Goal: Ask a question: Seek information or help from site administrators or community

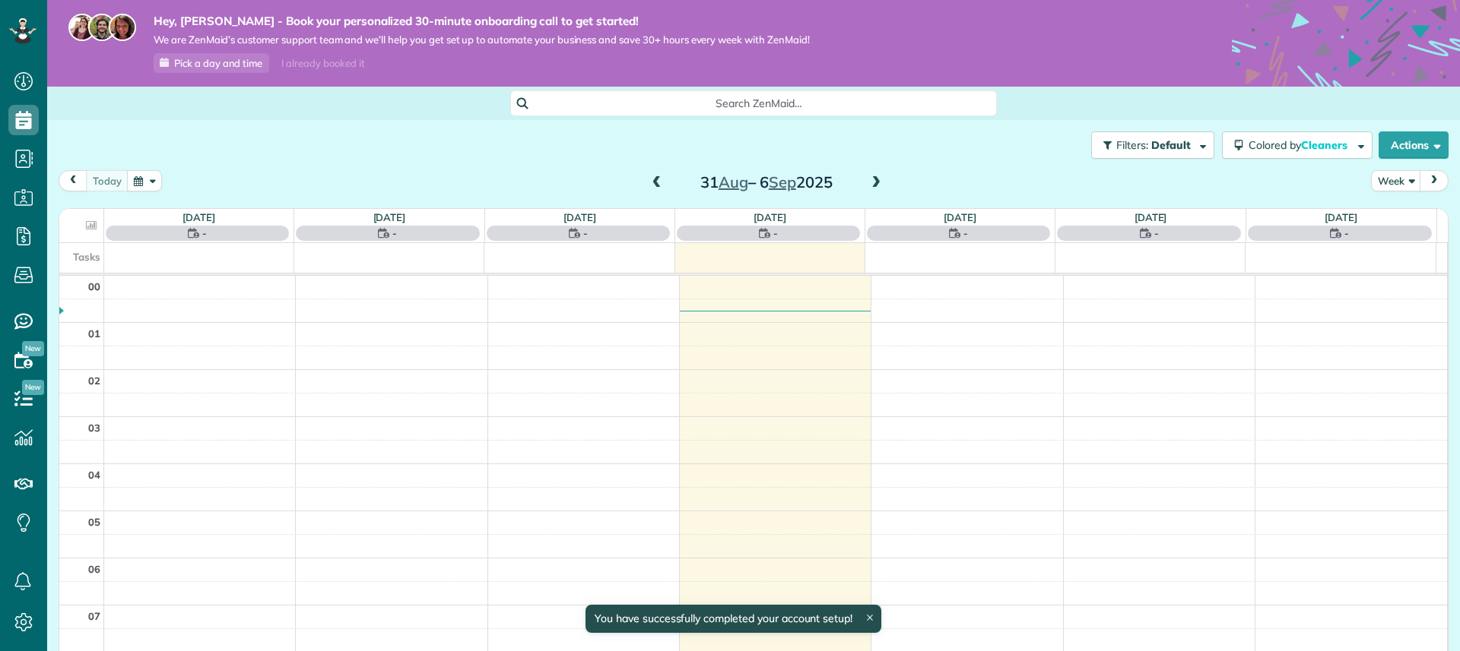
scroll to position [331, 0]
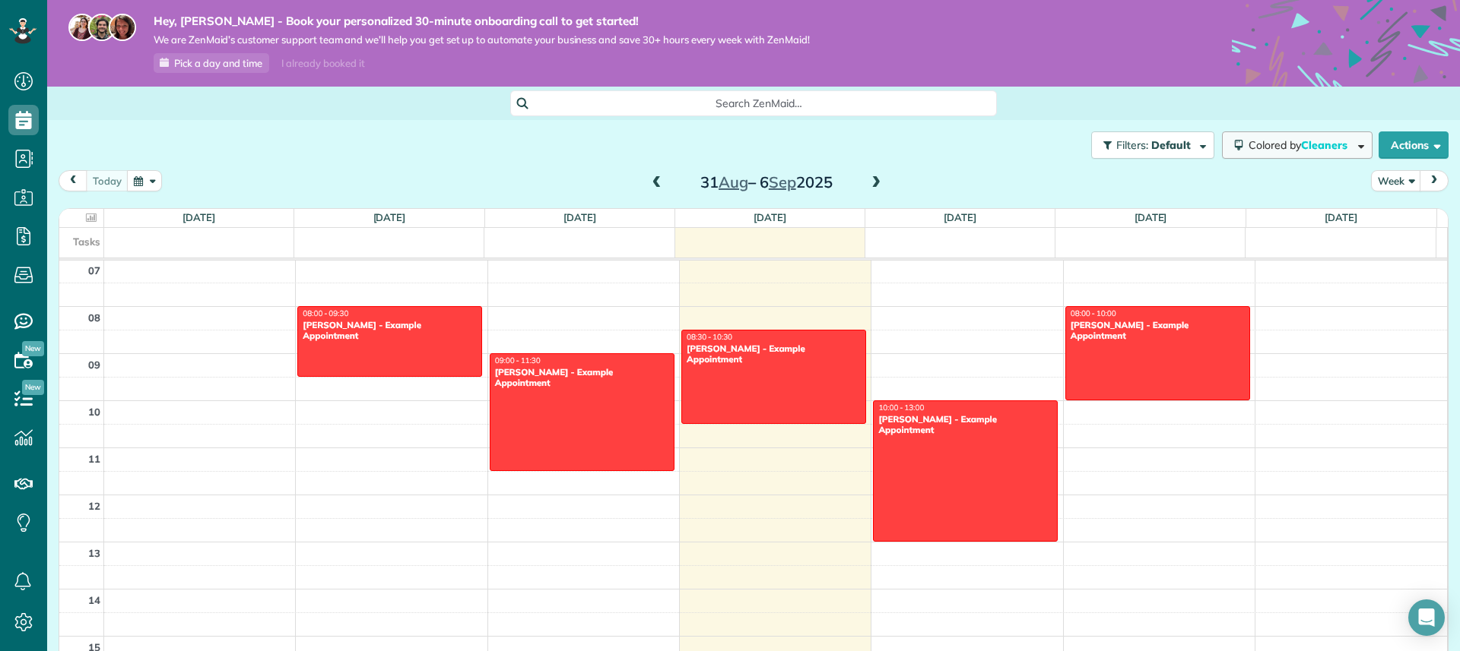
click at [1352, 145] on span "button" at bounding box center [1357, 144] width 11 height 11
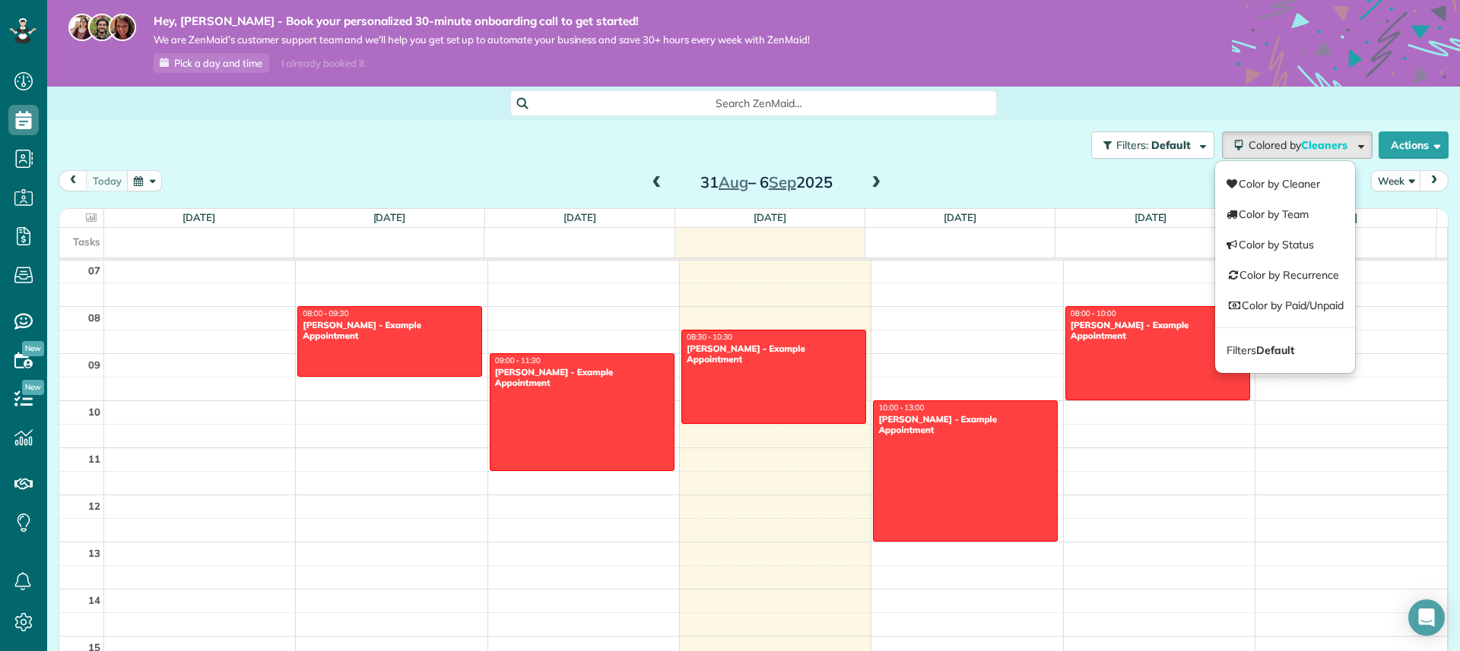
click at [1026, 151] on div "Filters: Default Colored by Cleaners Color by Cleaner Color by Team Color by St…" at bounding box center [753, 145] width 1412 height 50
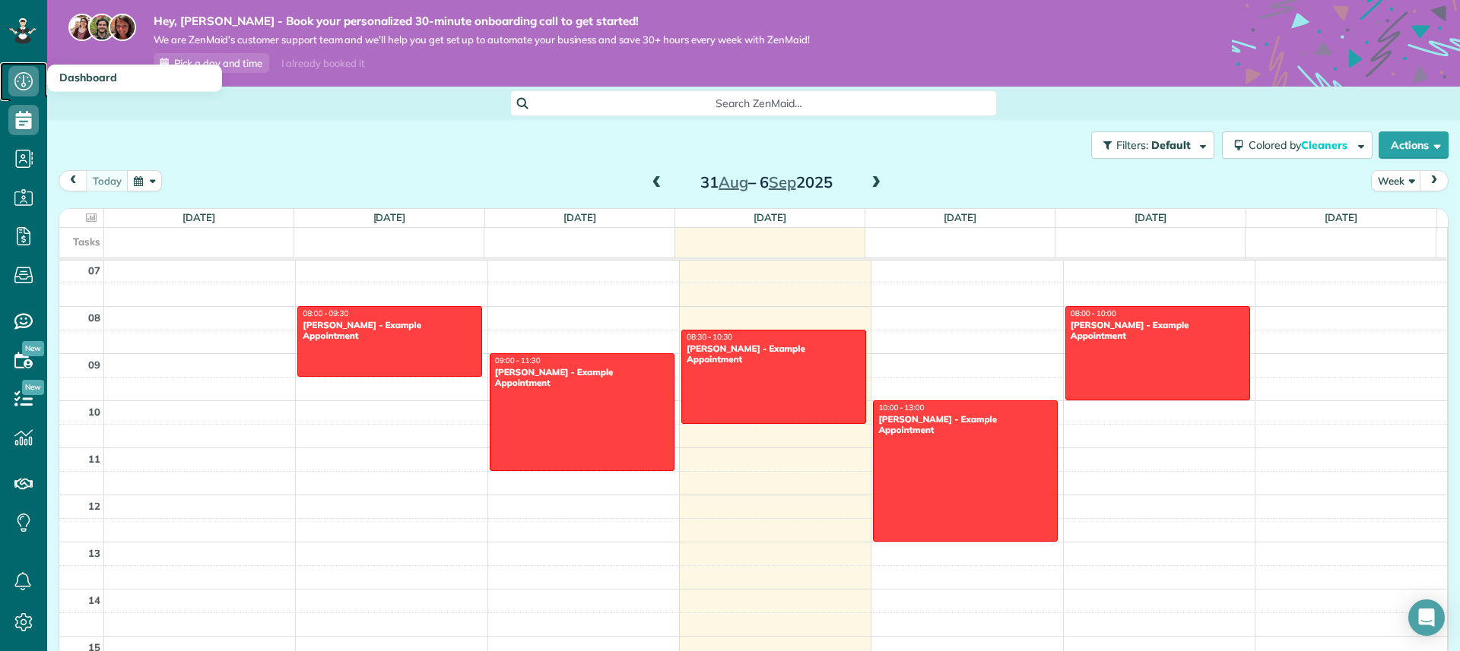
click at [24, 74] on icon at bounding box center [23, 81] width 30 height 30
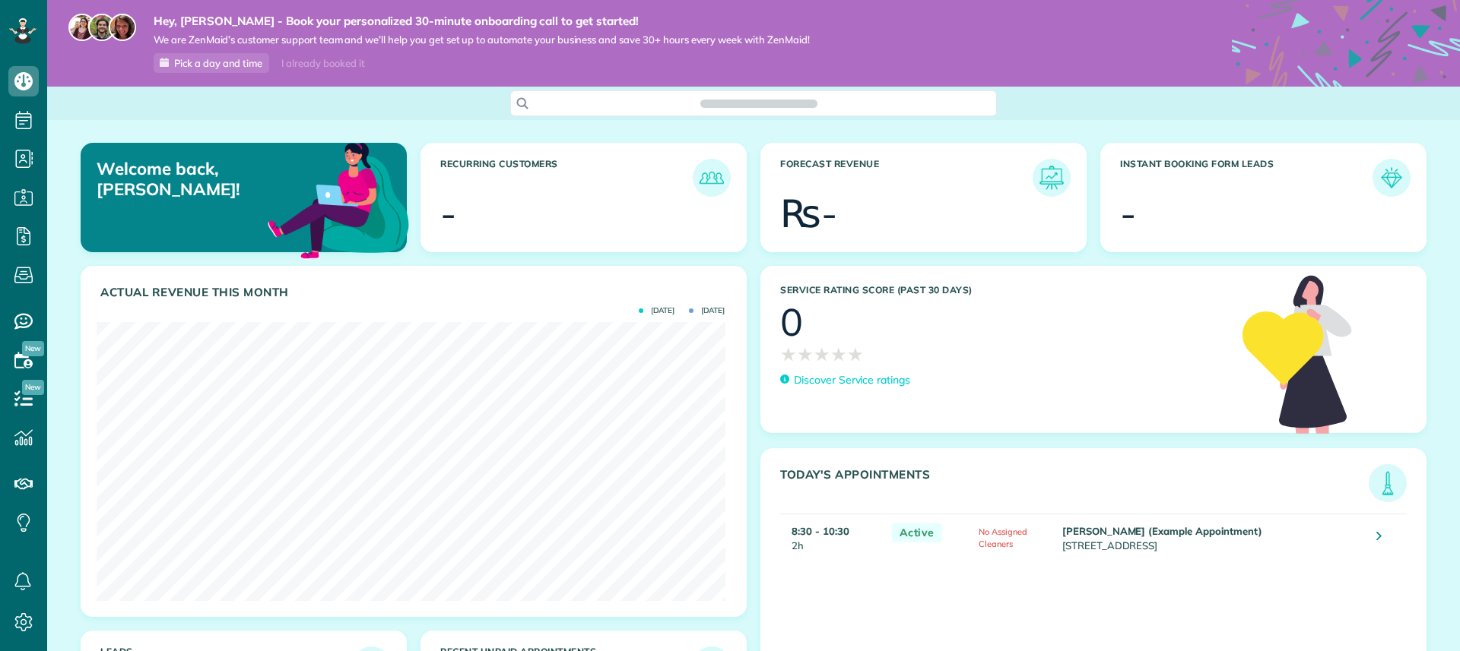
scroll to position [7, 7]
click at [325, 62] on div "I already booked it" at bounding box center [322, 63] width 101 height 19
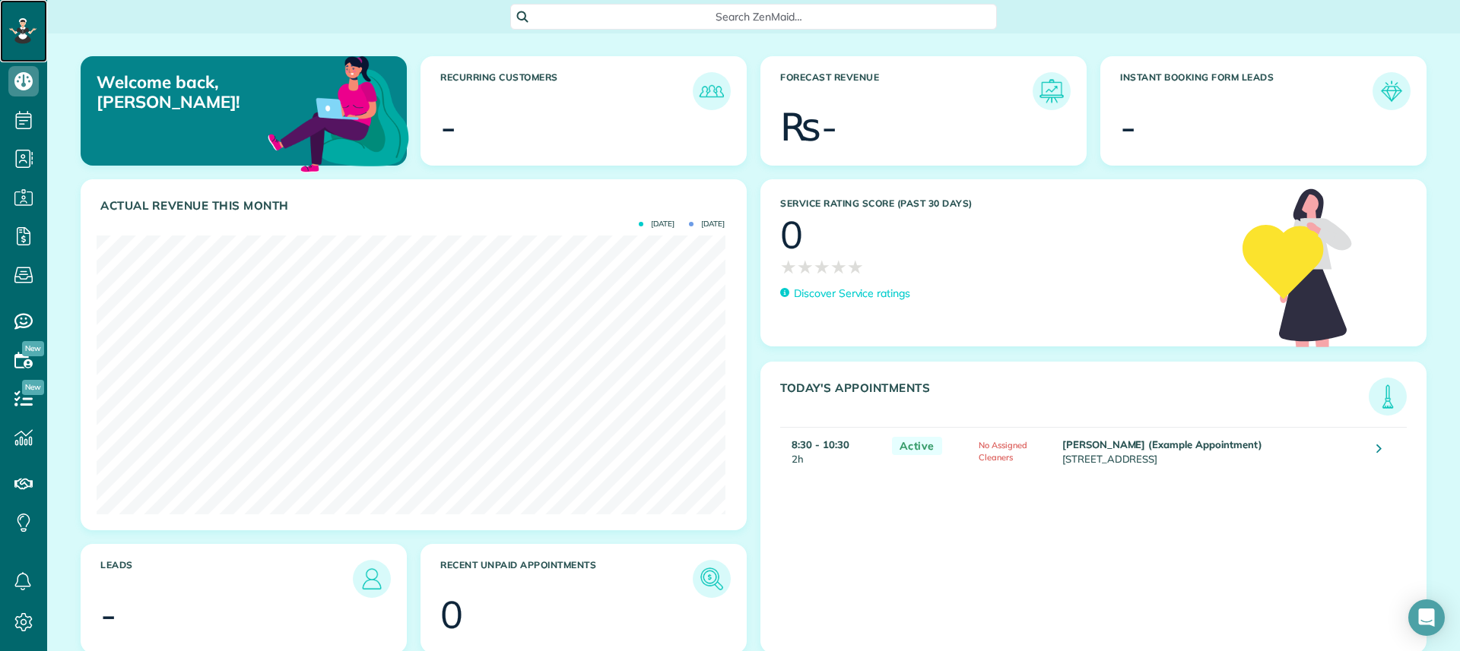
click at [24, 24] on icon at bounding box center [25, 24] width 2 height 1
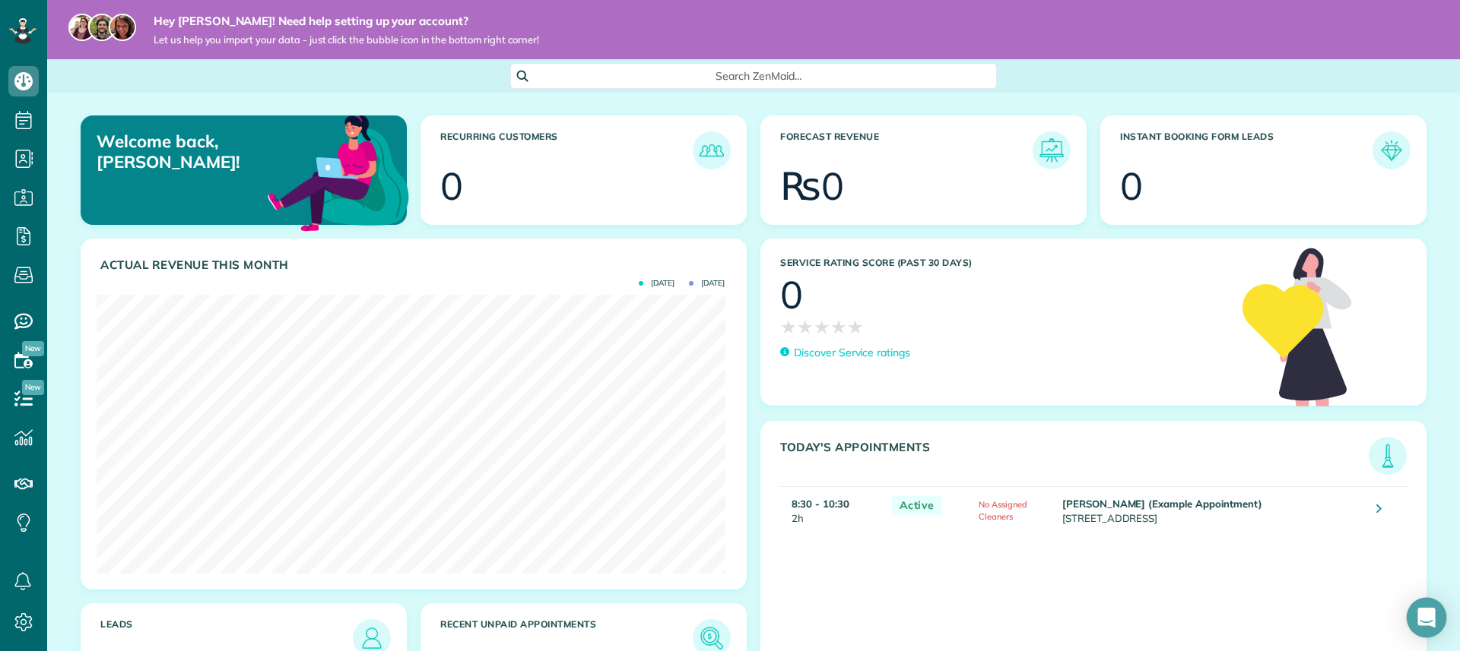
click at [1422, 610] on icon "Open Intercom Messenger" at bounding box center [1425, 618] width 17 height 20
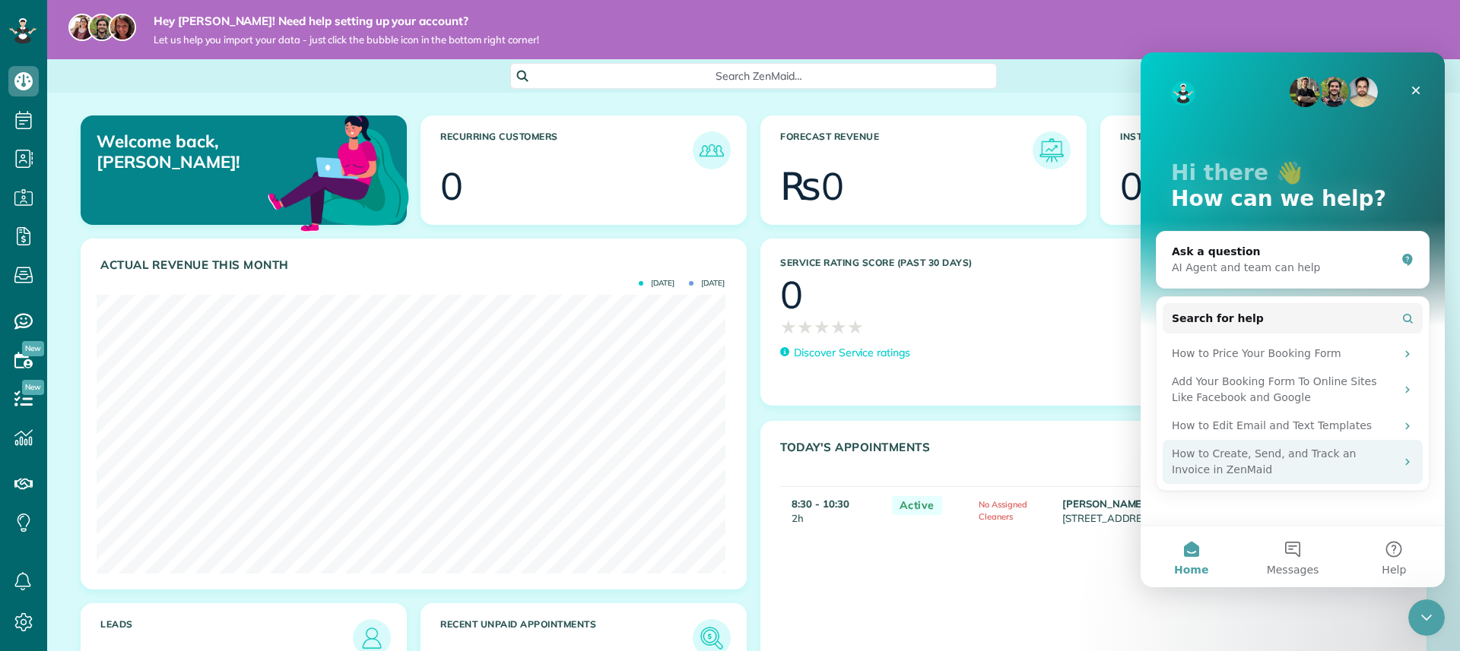
scroll to position [75, 0]
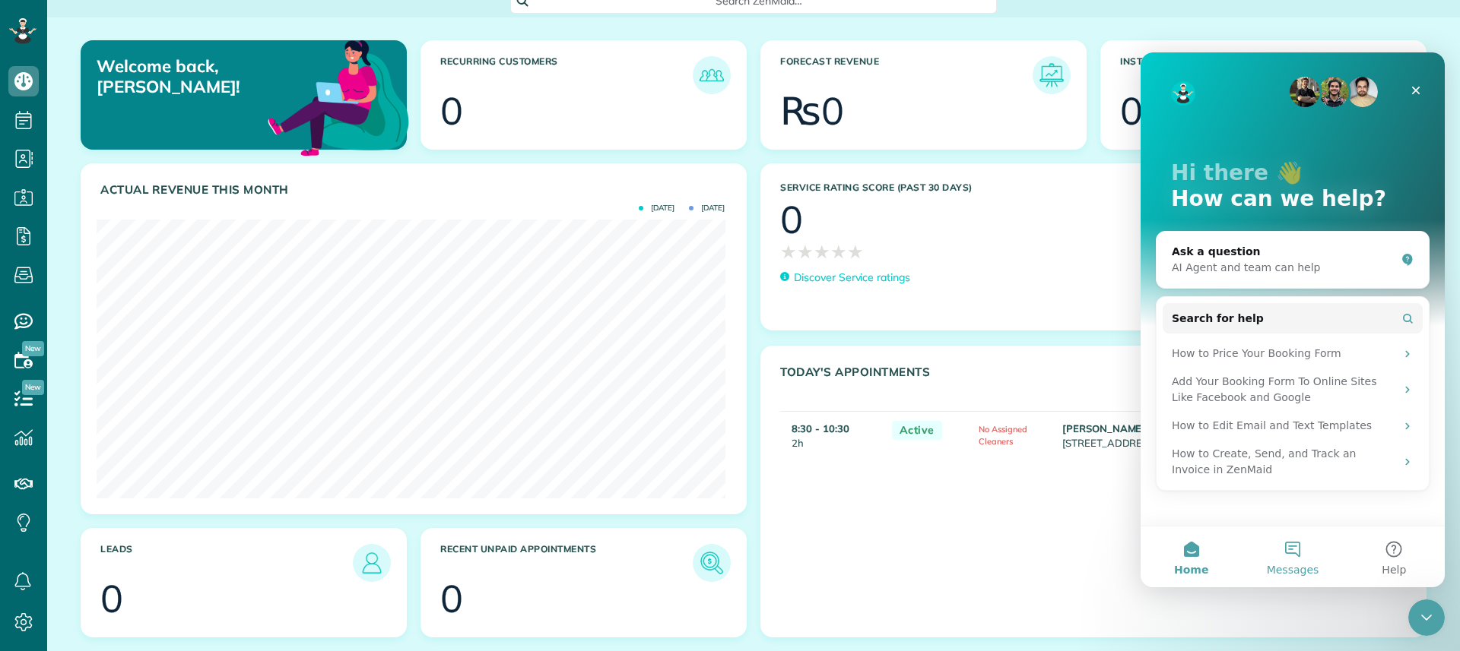
click at [1286, 550] on button "Messages" at bounding box center [1291, 557] width 101 height 61
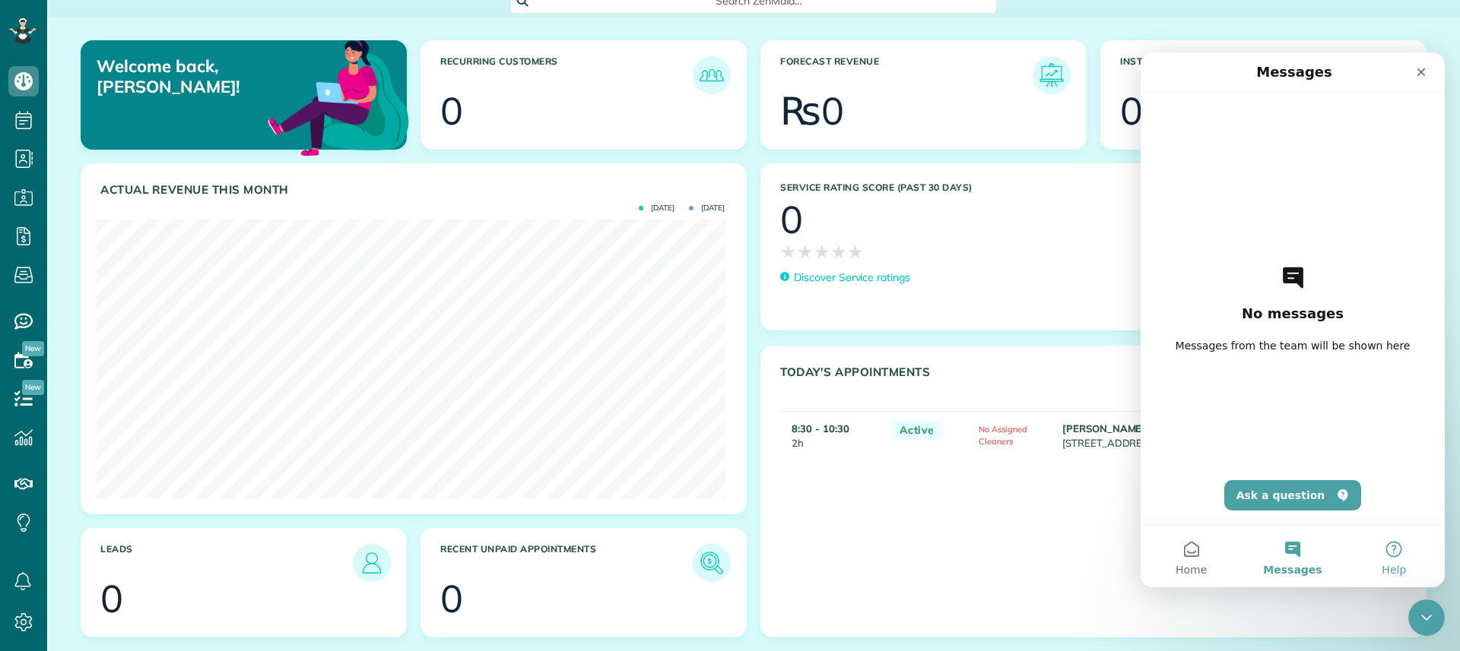
click at [1391, 555] on button "Help" at bounding box center [1393, 557] width 101 height 61
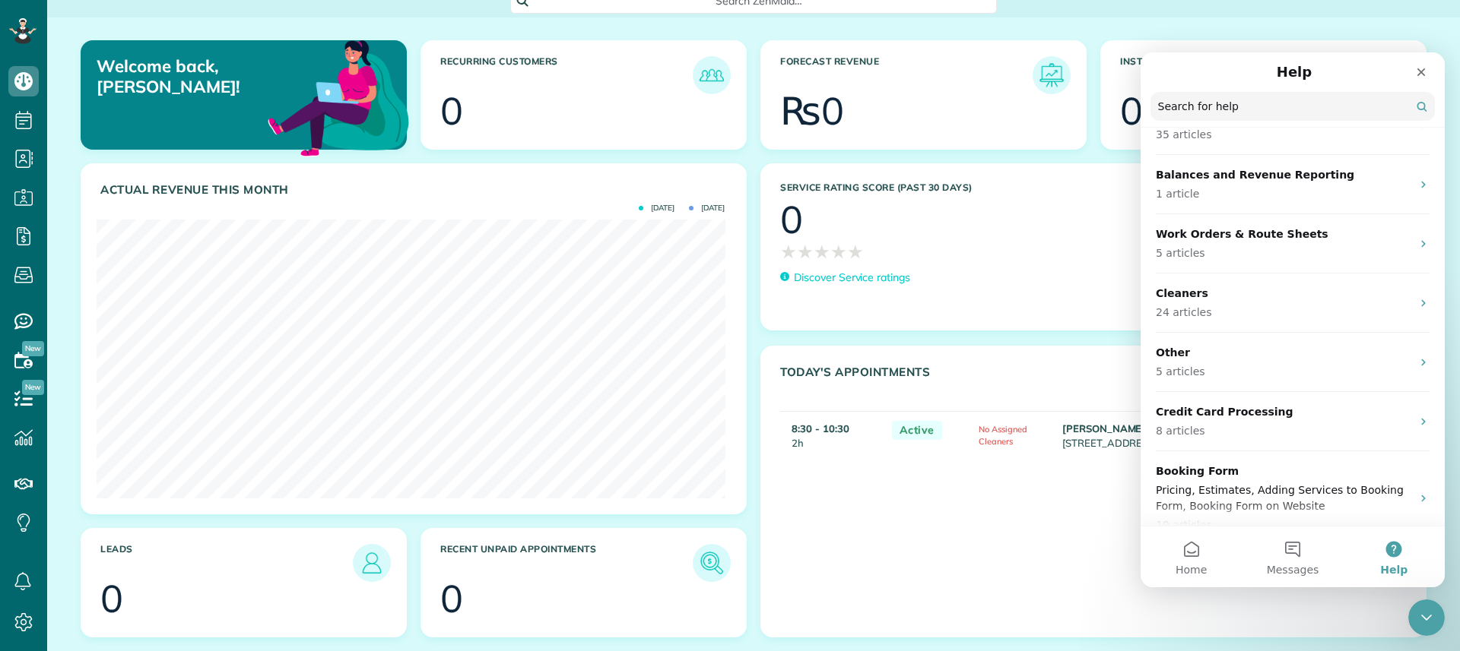
scroll to position [0, 0]
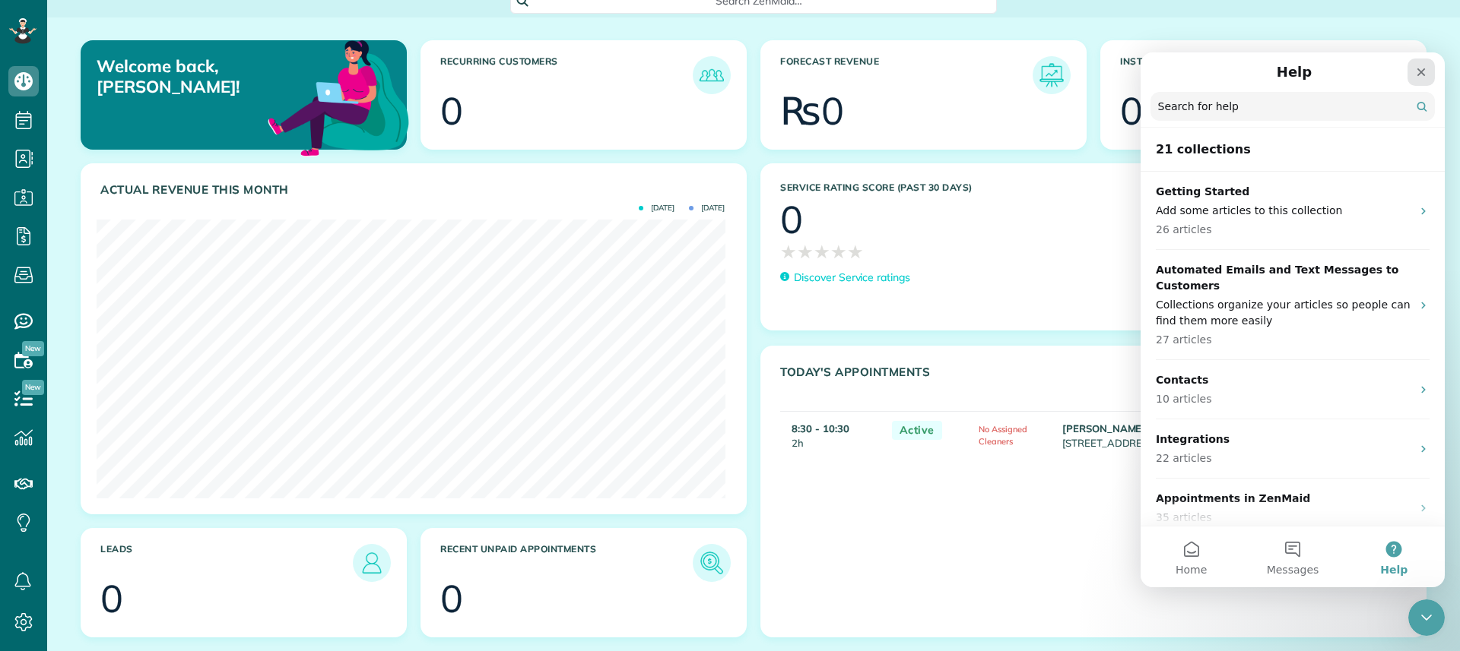
click at [1416, 71] on icon "Close" at bounding box center [1421, 72] width 12 height 12
